Goal: Information Seeking & Learning: Learn about a topic

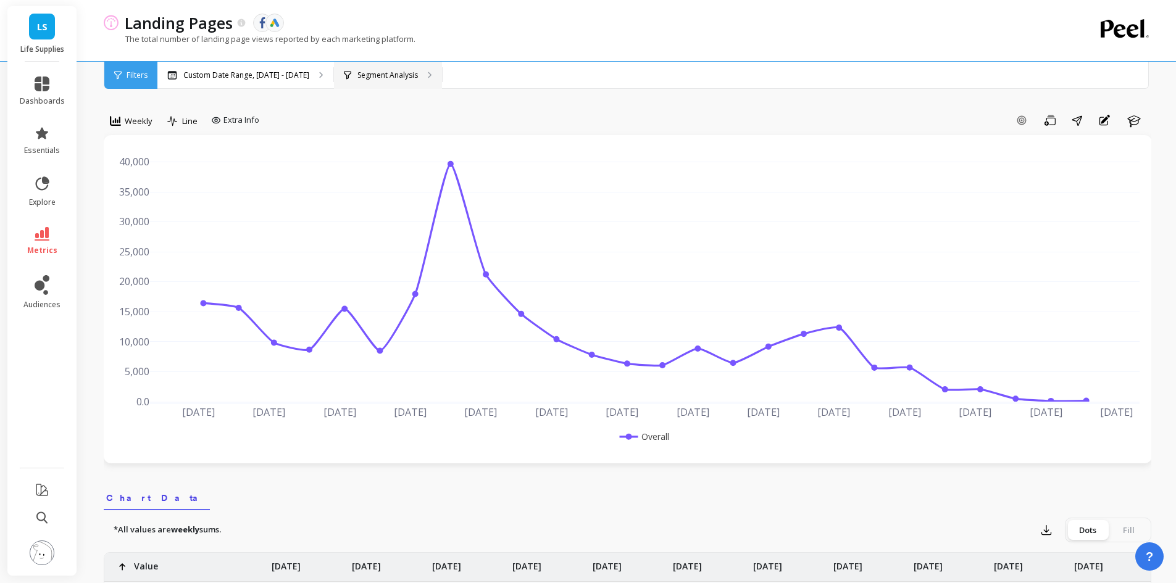
click at [365, 69] on div "Segment Analysis" at bounding box center [388, 75] width 108 height 27
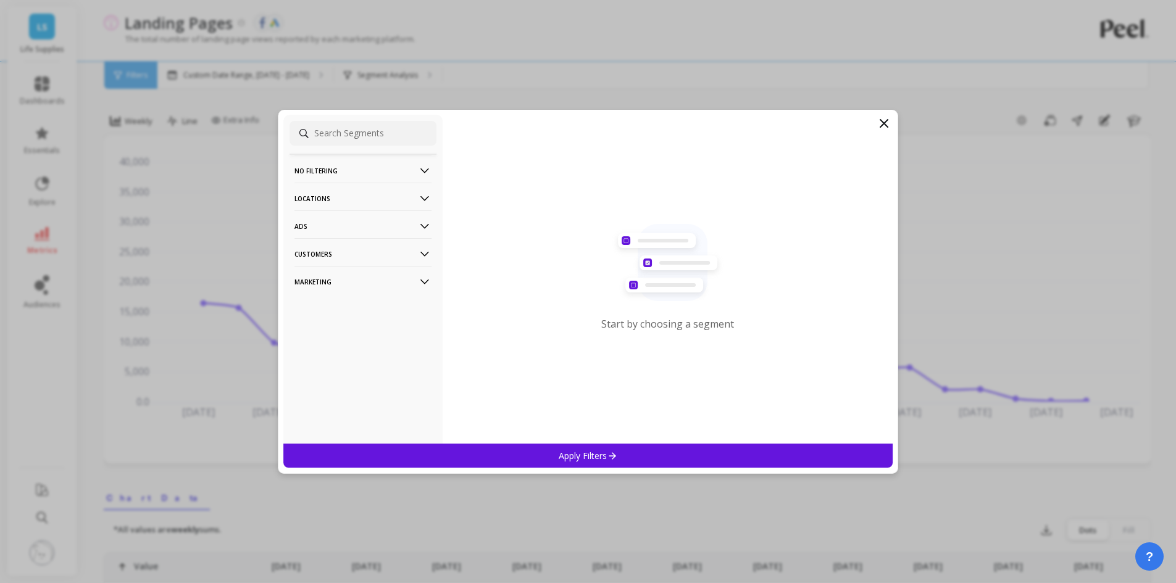
click at [326, 201] on p "Locations" at bounding box center [362, 198] width 137 height 31
click at [344, 304] on p "Customers" at bounding box center [362, 308] width 137 height 31
click at [885, 133] on div "Start by choosing a segment" at bounding box center [668, 279] width 451 height 329
click at [884, 122] on icon at bounding box center [883, 123] width 7 height 7
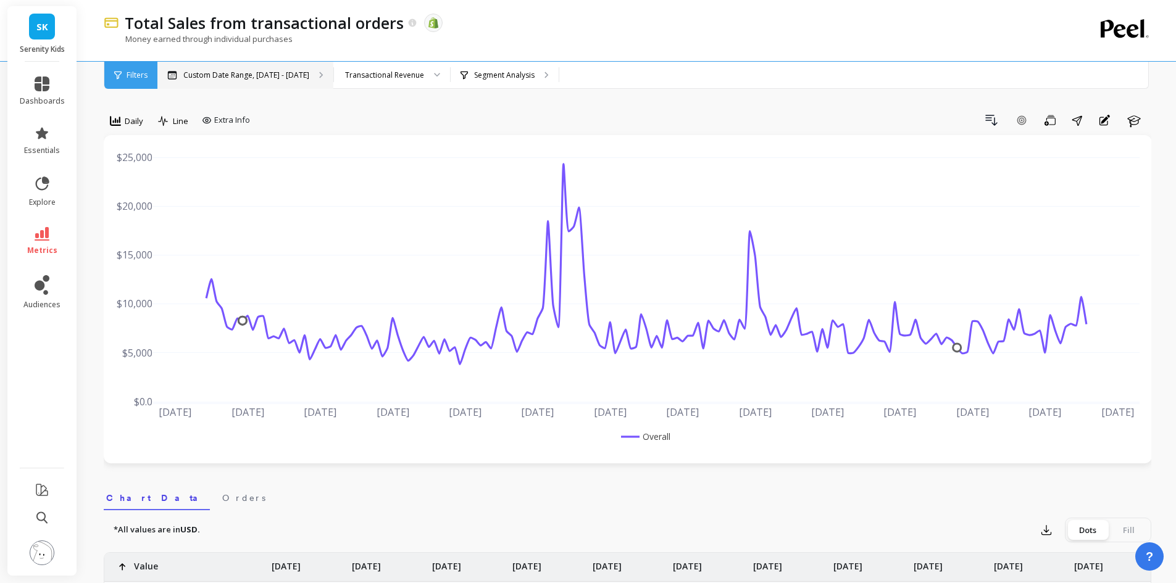
click at [306, 79] on div "Custom Date Range, [DATE] - [DATE]" at bounding box center [245, 75] width 176 height 27
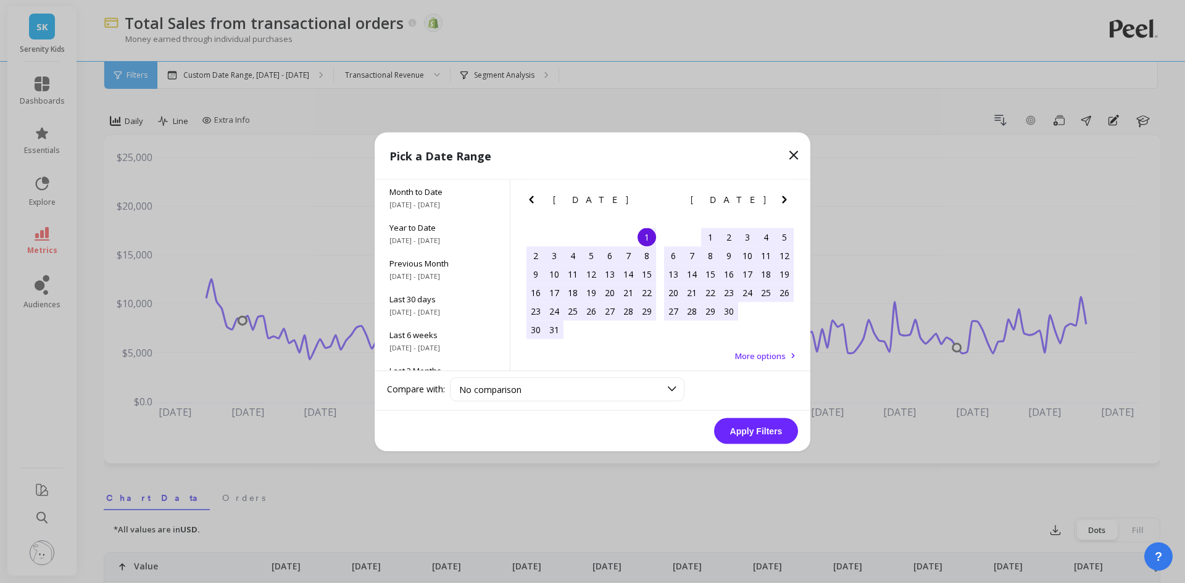
click at [793, 149] on icon at bounding box center [794, 155] width 15 height 15
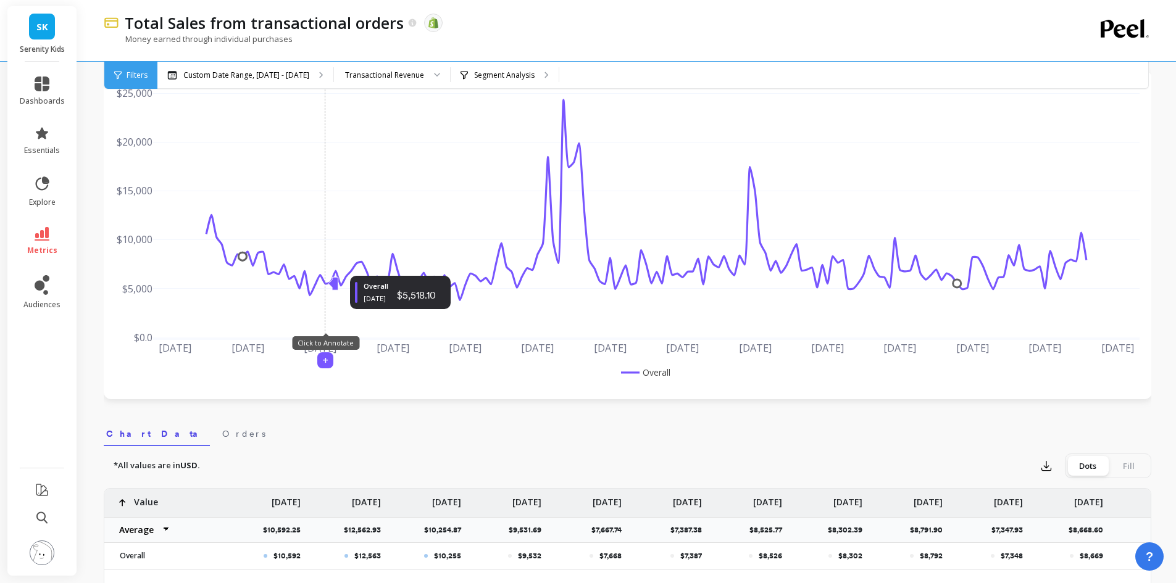
scroll to position [123, 0]
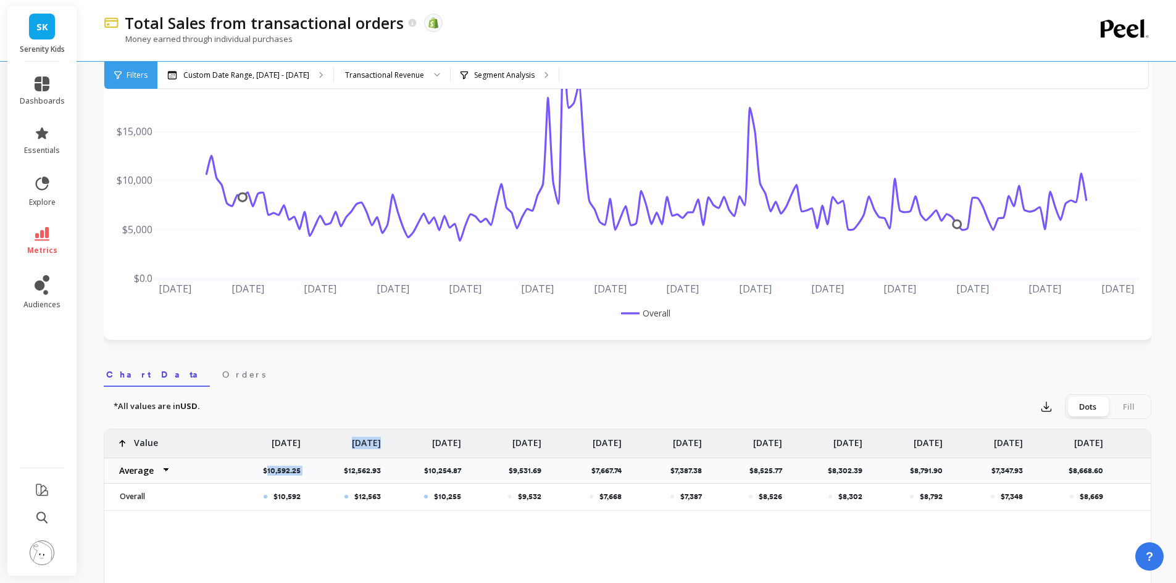
drag, startPoint x: 269, startPoint y: 469, endPoint x: 319, endPoint y: 466, distance: 50.1
click at [415, 476] on div "$10,254.87" at bounding box center [428, 471] width 80 height 26
